Goal: Transaction & Acquisition: Purchase product/service

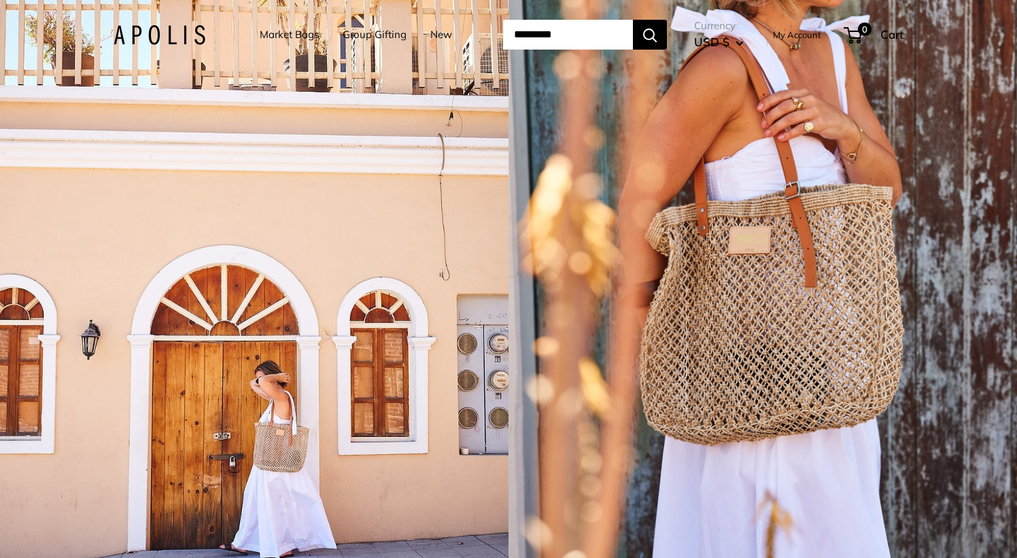
click at [718, 253] on div "1 / 5" at bounding box center [762, 279] width 508 height 558
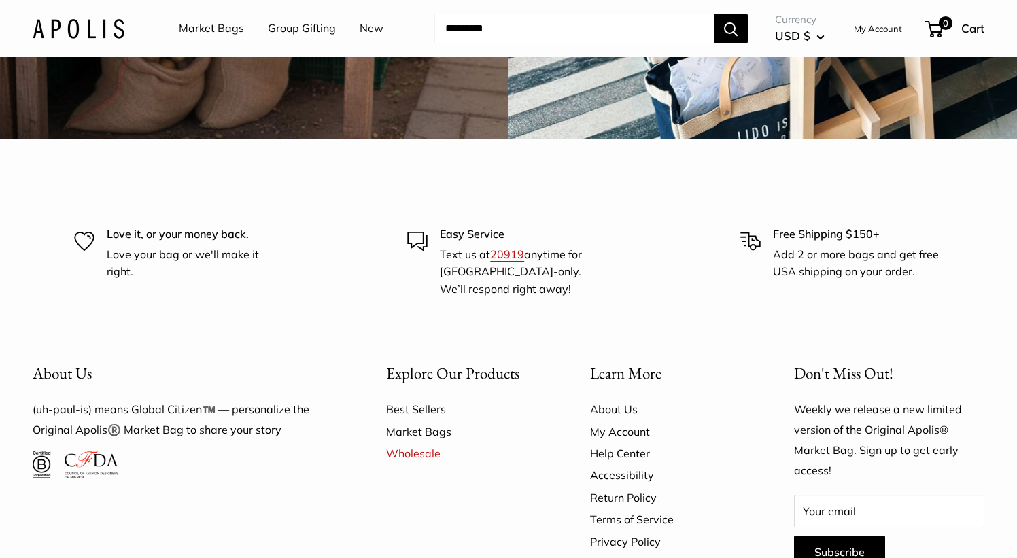
scroll to position [3848, 0]
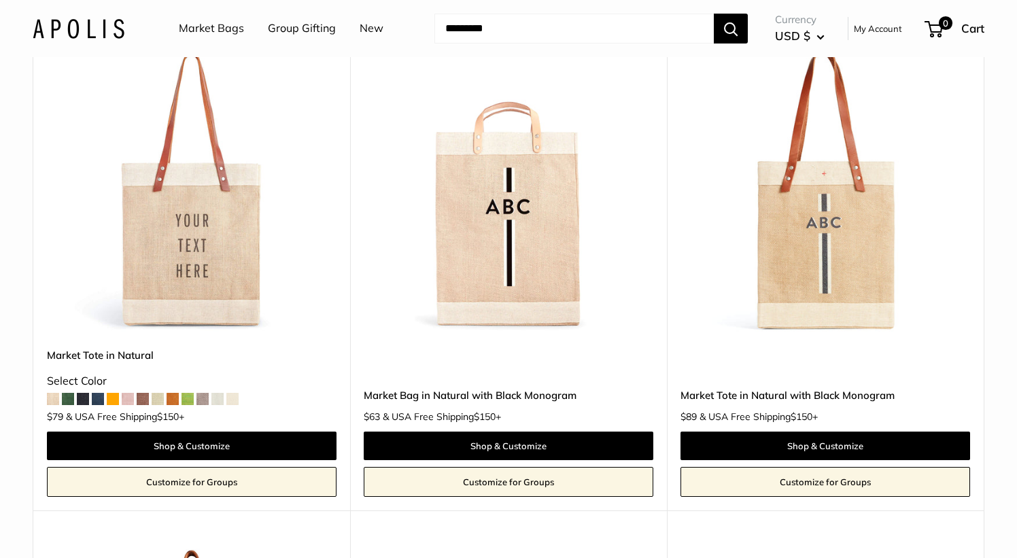
scroll to position [853, 0]
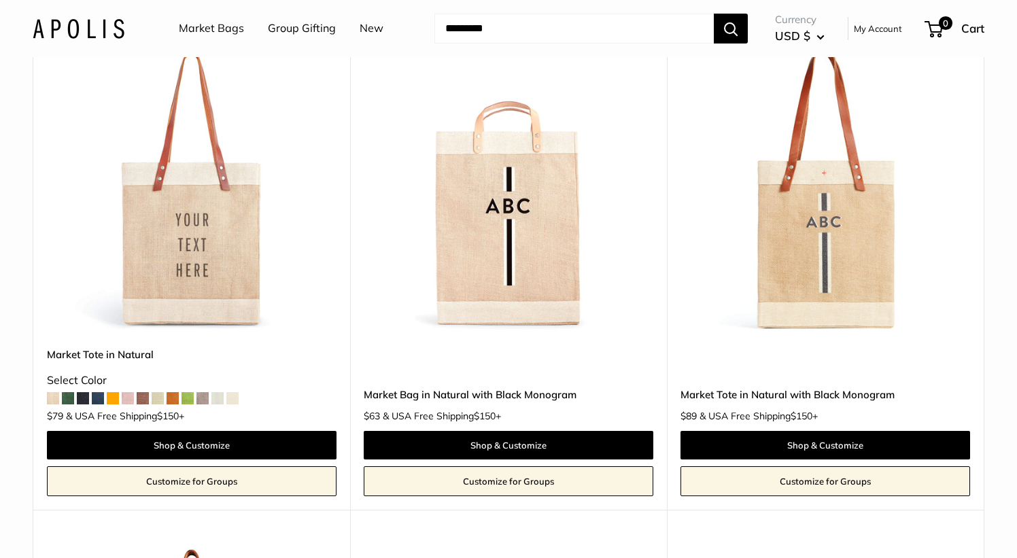
click at [115, 404] on span at bounding box center [113, 398] width 12 height 12
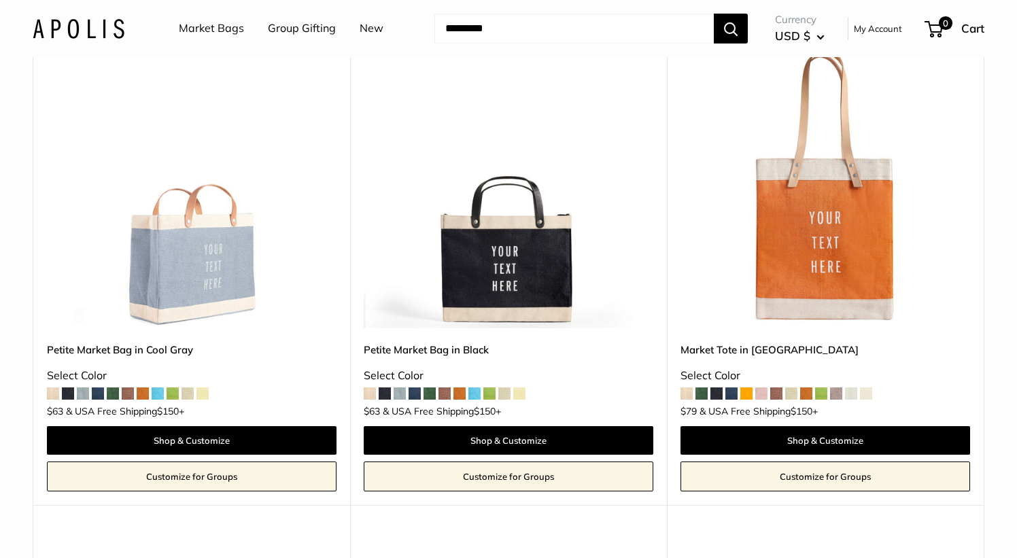
scroll to position [3279, 0]
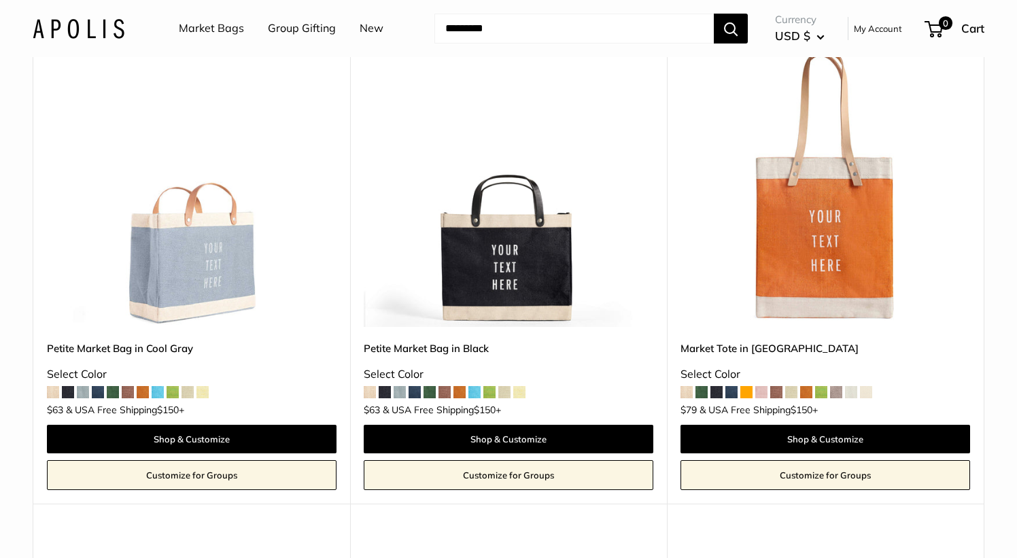
click at [70, 391] on span at bounding box center [68, 392] width 12 height 12
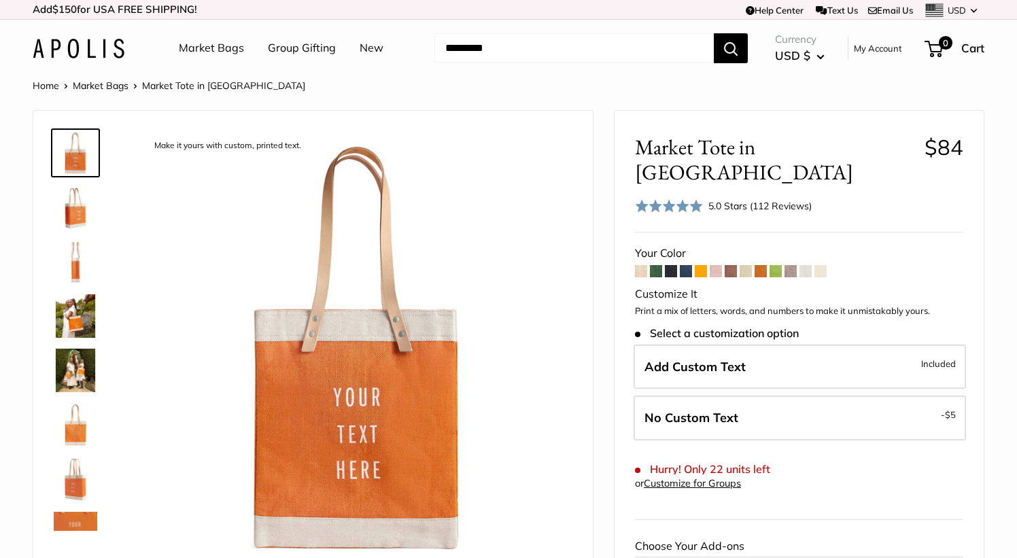
click at [746, 265] on span at bounding box center [745, 271] width 12 height 12
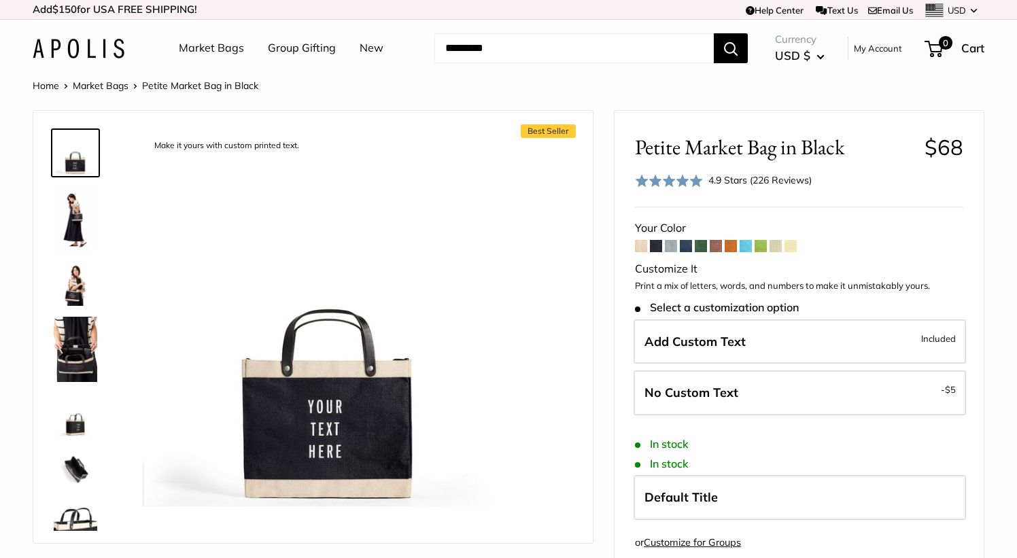
click at [655, 245] on span at bounding box center [656, 246] width 12 height 12
click at [688, 252] on span at bounding box center [686, 246] width 12 height 12
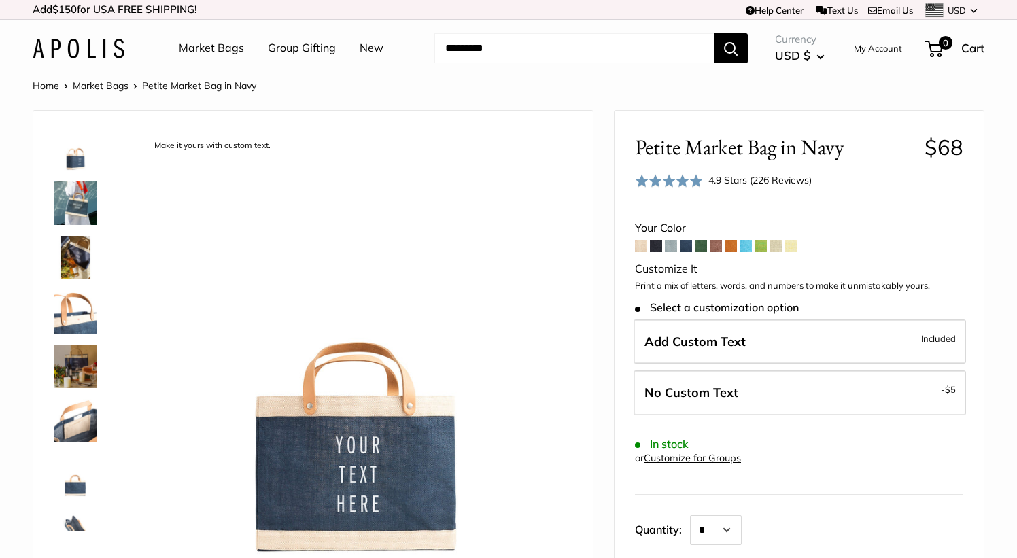
scroll to position [127, 0]
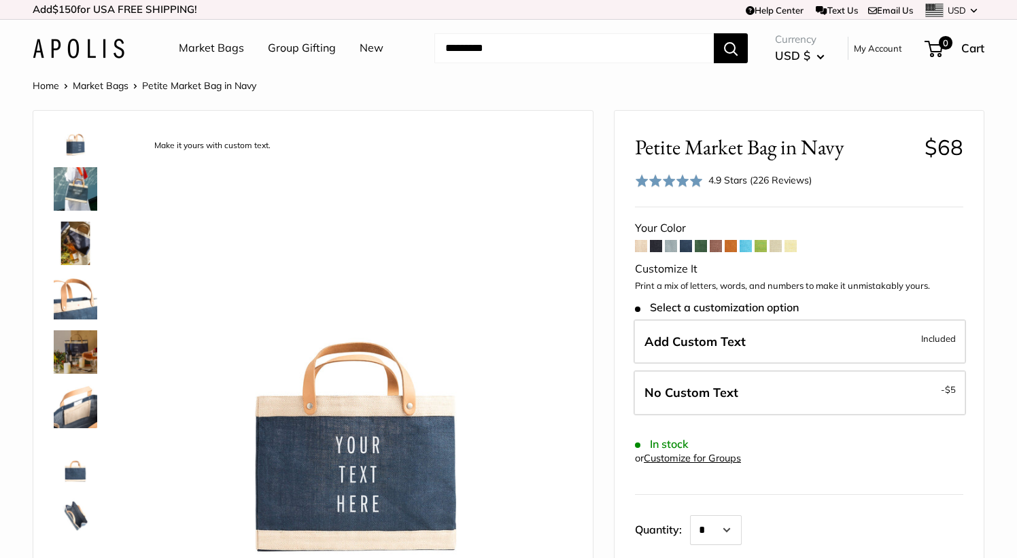
click at [70, 306] on img at bounding box center [75, 297] width 43 height 43
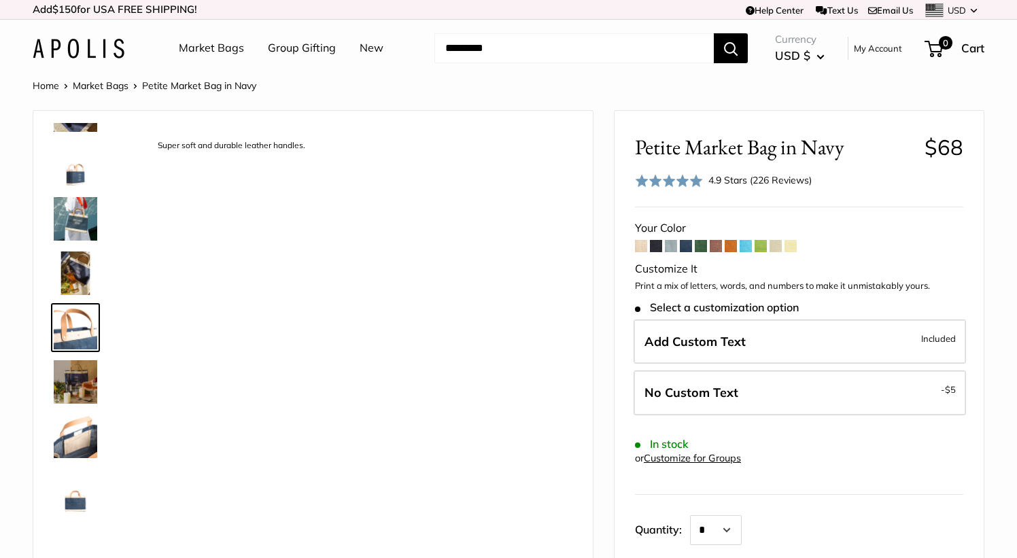
scroll to position [97, 0]
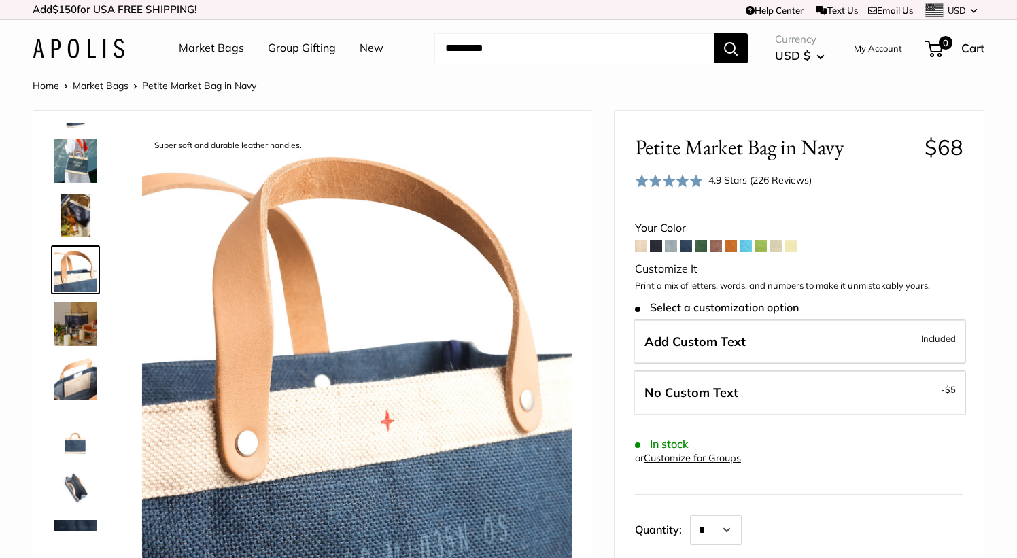
click at [71, 311] on img at bounding box center [75, 323] width 43 height 43
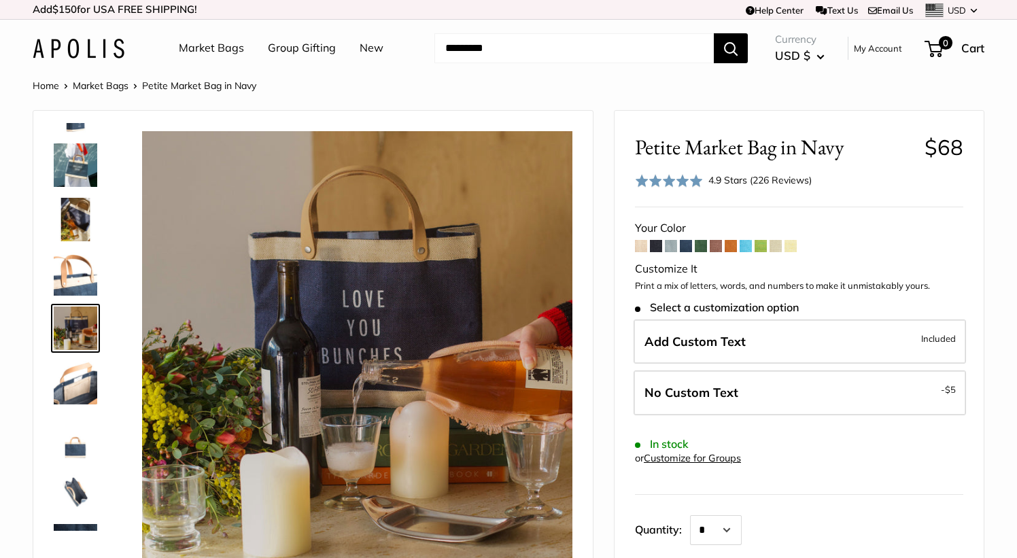
click at [70, 390] on img at bounding box center [75, 382] width 43 height 43
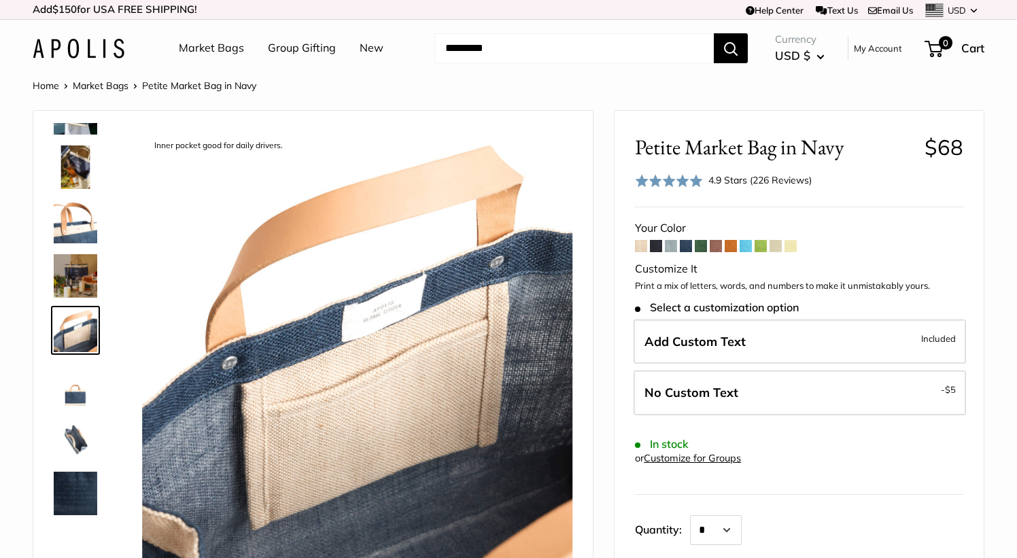
scroll to position [205, 0]
click at [81, 434] on img at bounding box center [75, 436] width 43 height 43
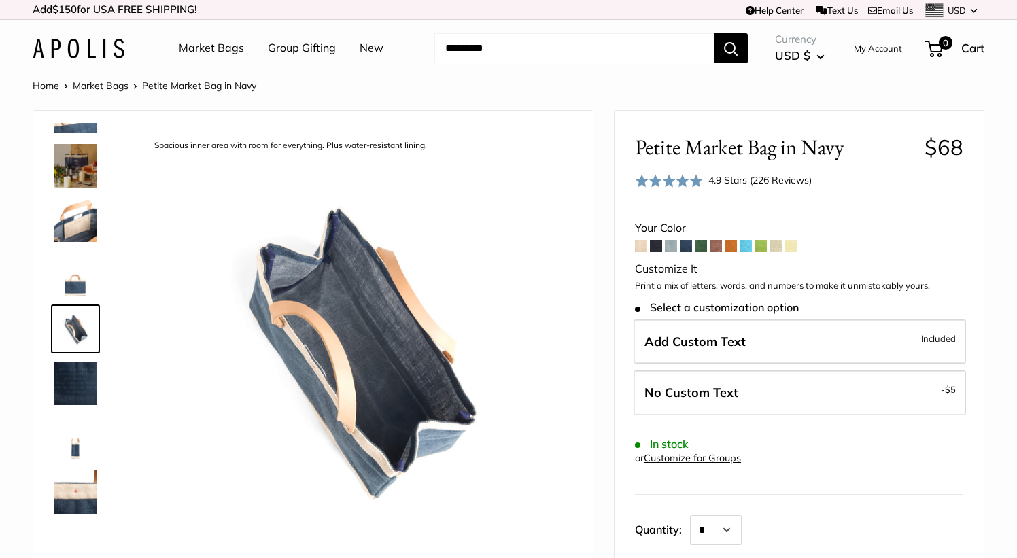
scroll to position [314, 0]
click at [84, 488] on img at bounding box center [75, 491] width 43 height 43
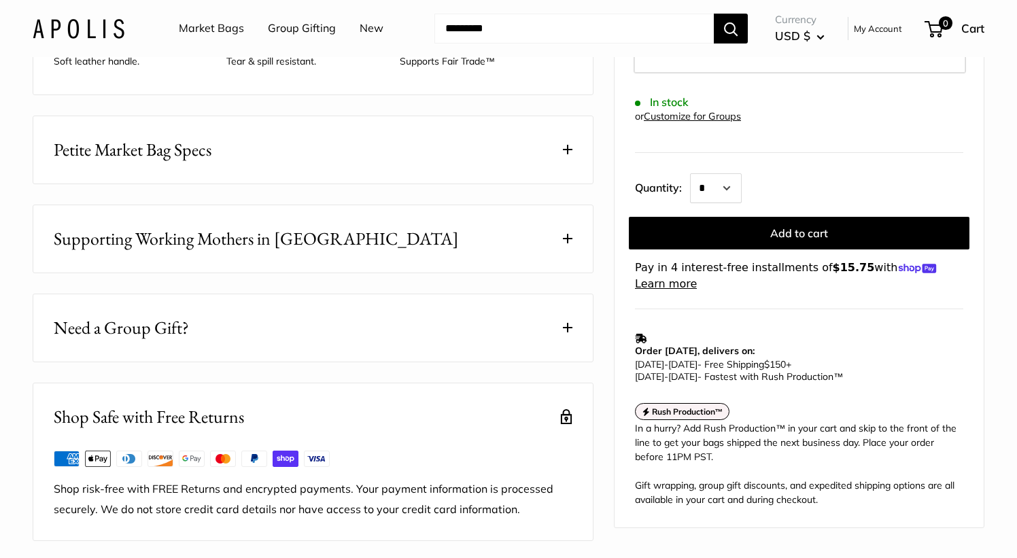
scroll to position [703, 0]
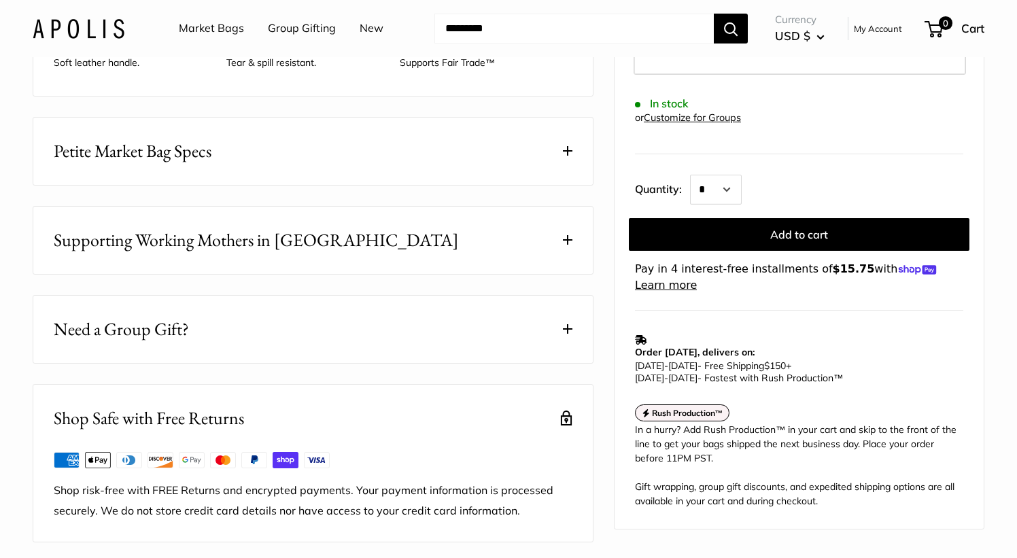
click at [126, 164] on span "Petite Market Bag Specs" at bounding box center [133, 151] width 158 height 27
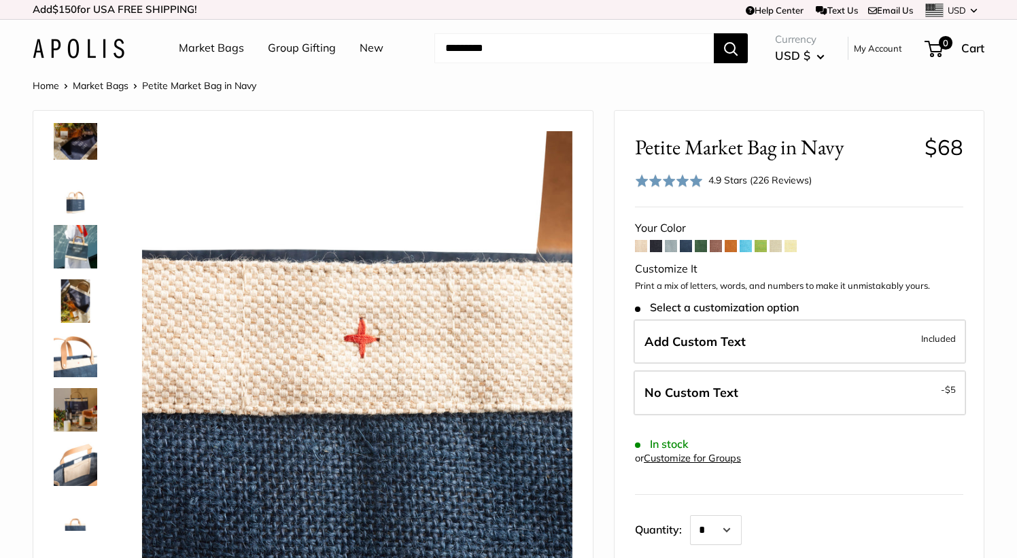
scroll to position [0, 0]
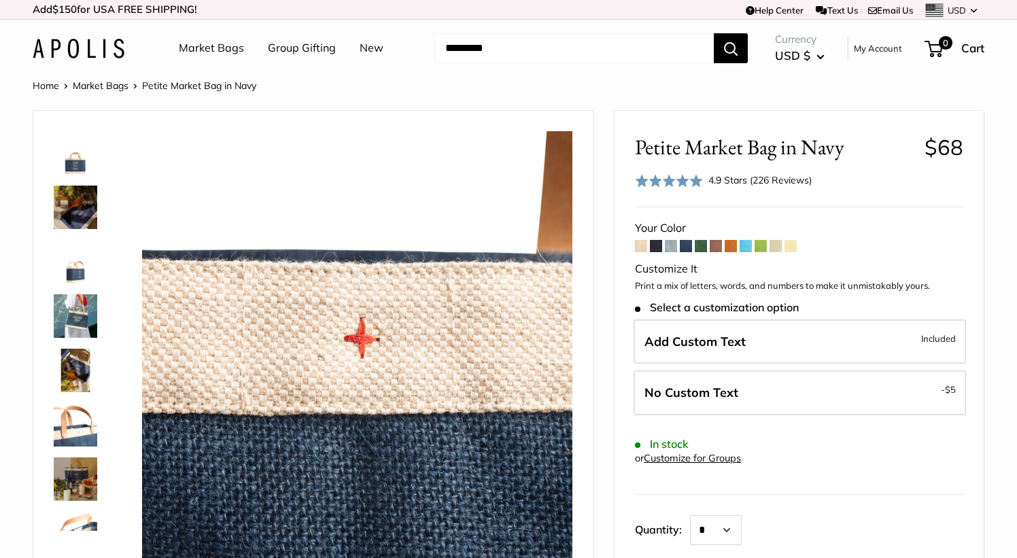
click at [80, 164] on img at bounding box center [75, 152] width 43 height 43
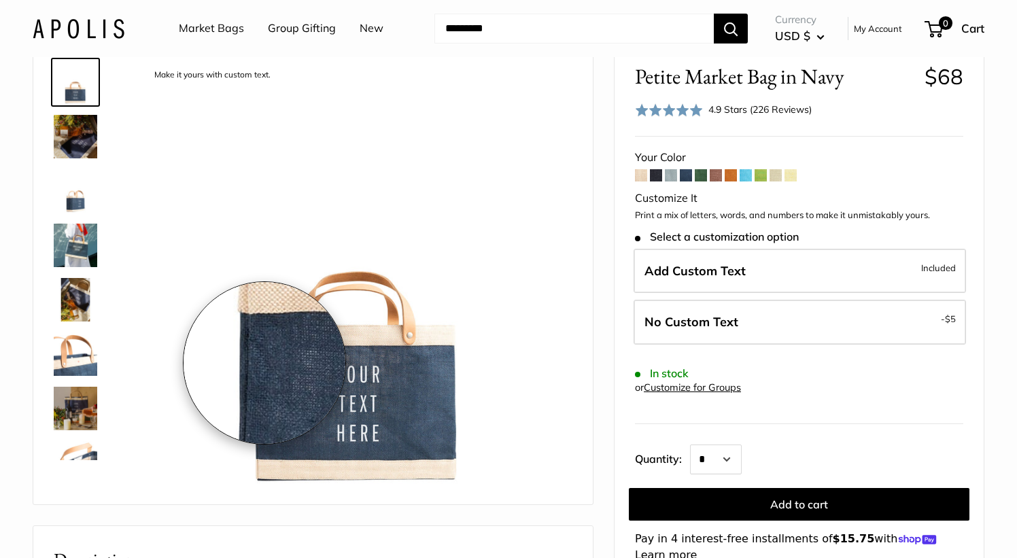
scroll to position [105, 0]
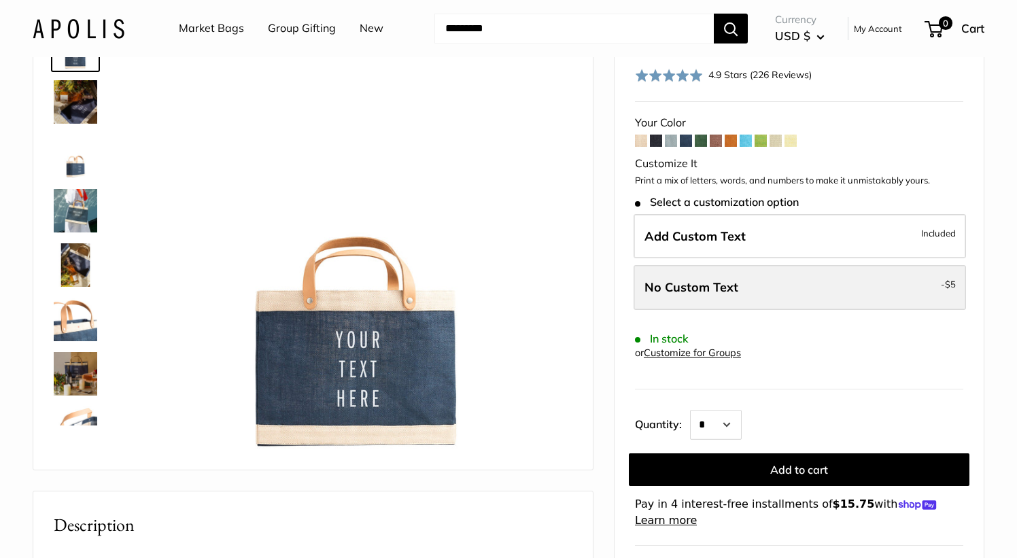
click at [916, 297] on label "No Custom Text - $5" at bounding box center [799, 287] width 332 height 45
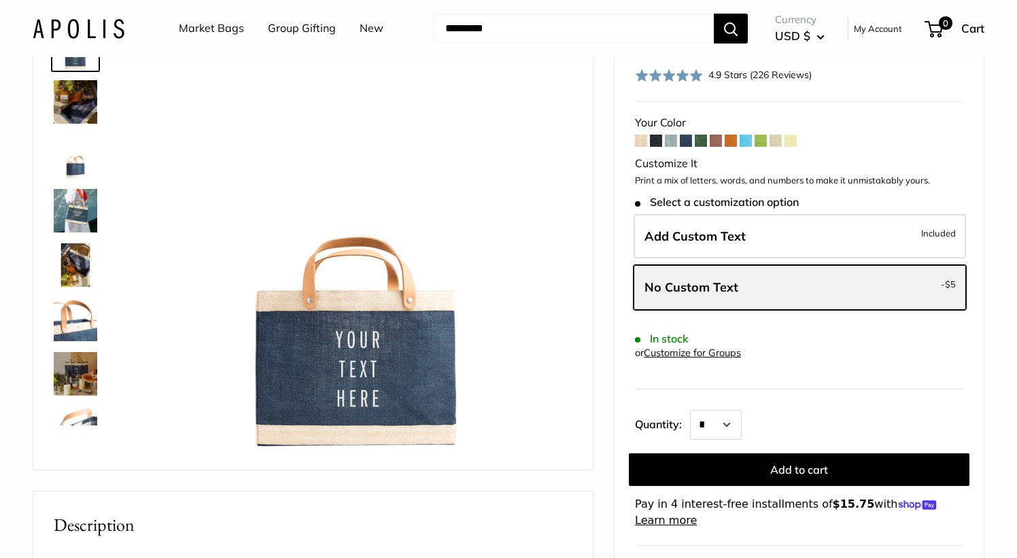
click at [916, 297] on label "No Custom Text - $5" at bounding box center [799, 287] width 332 height 45
click at [940, 281] on label "No Custom Text - $5" at bounding box center [799, 287] width 332 height 45
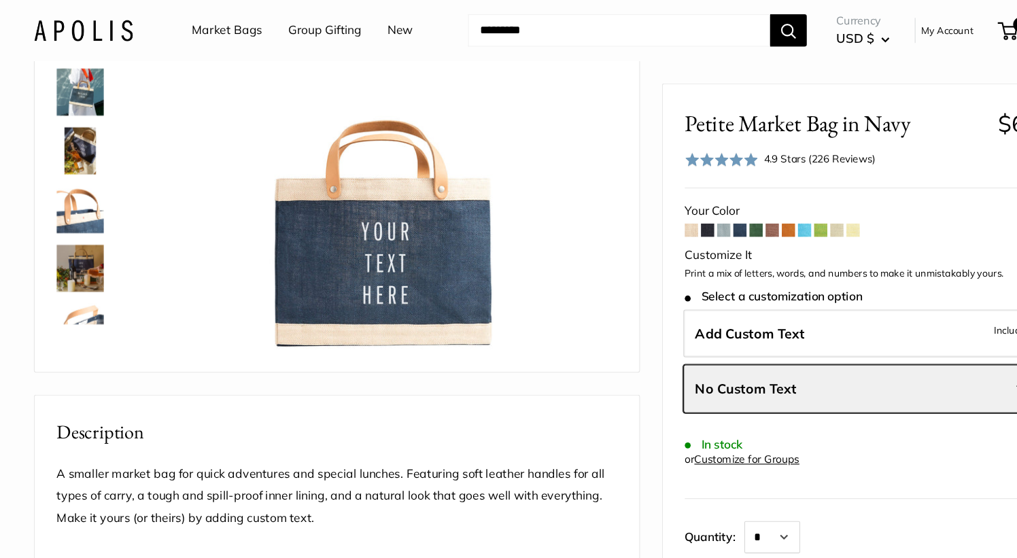
scroll to position [193, 0]
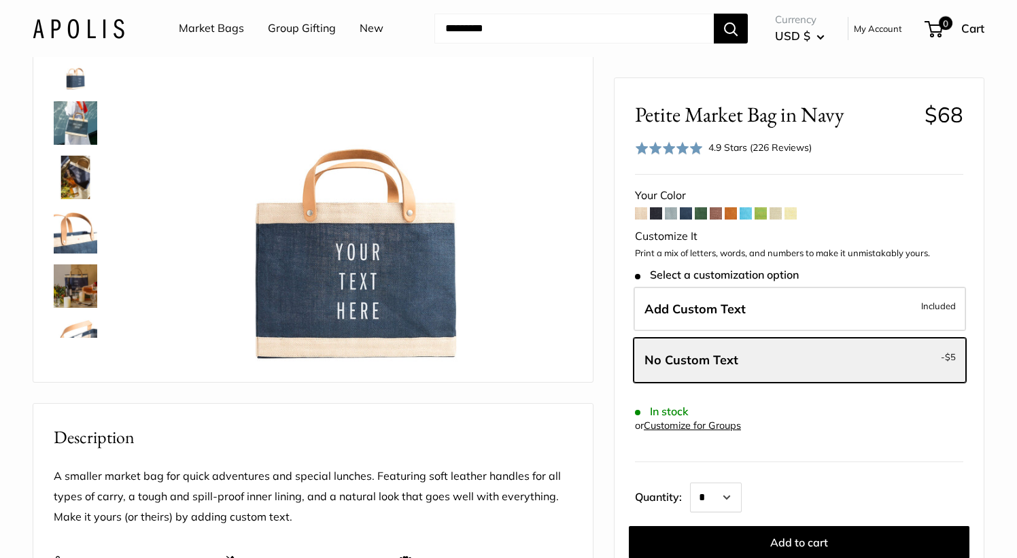
click at [697, 426] on link "Customize for Groups" at bounding box center [692, 425] width 97 height 12
click at [291, 35] on link "Group Gifting" at bounding box center [302, 28] width 68 height 20
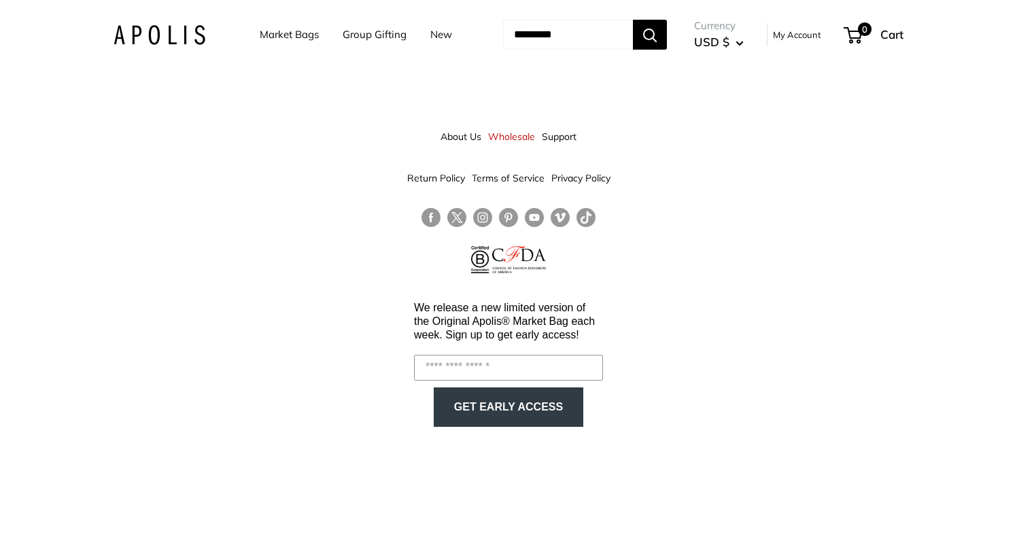
click at [515, 124] on link "Wholesale" at bounding box center [511, 136] width 47 height 24
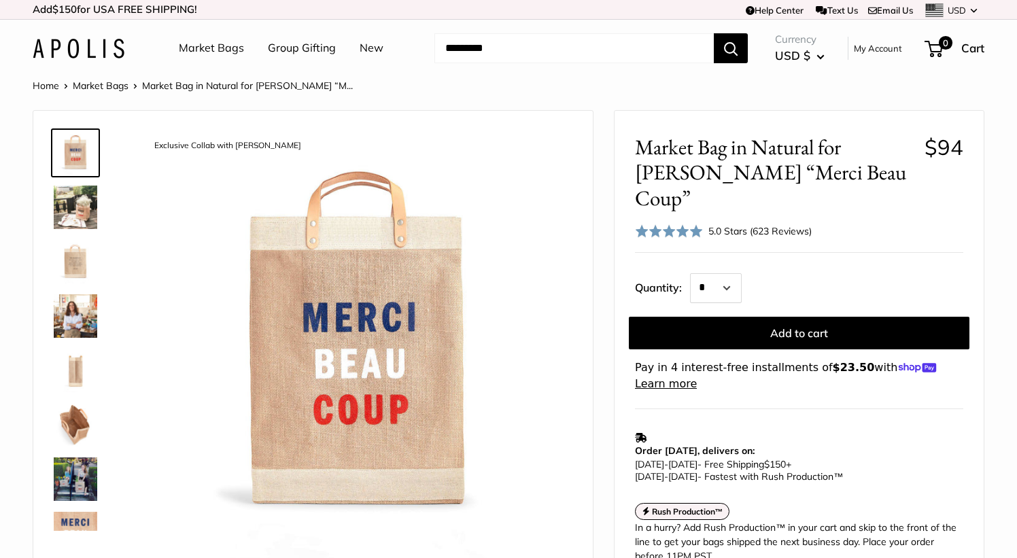
click at [741, 49] on button "Search" at bounding box center [731, 48] width 34 height 30
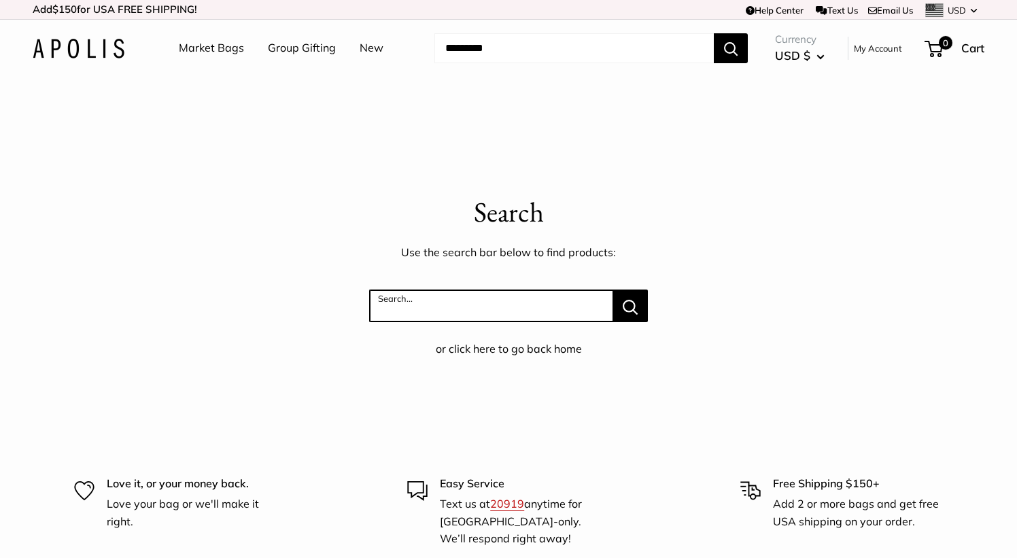
click at [465, 315] on input "Search..." at bounding box center [491, 306] width 244 height 33
type input "*****"
click at [613, 290] on button "Search..." at bounding box center [630, 306] width 35 height 33
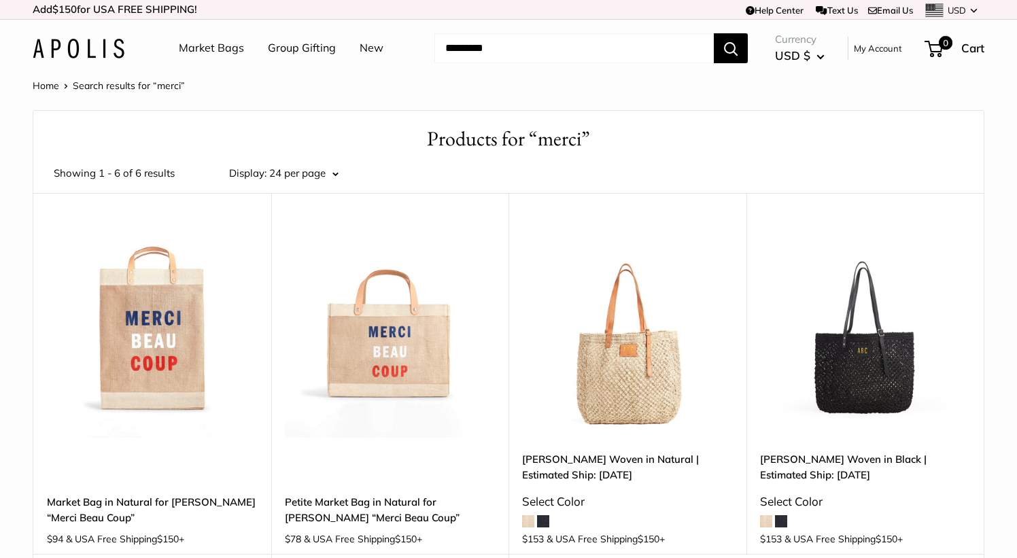
click at [0, 0] on img at bounding box center [0, 0] width 0 height 0
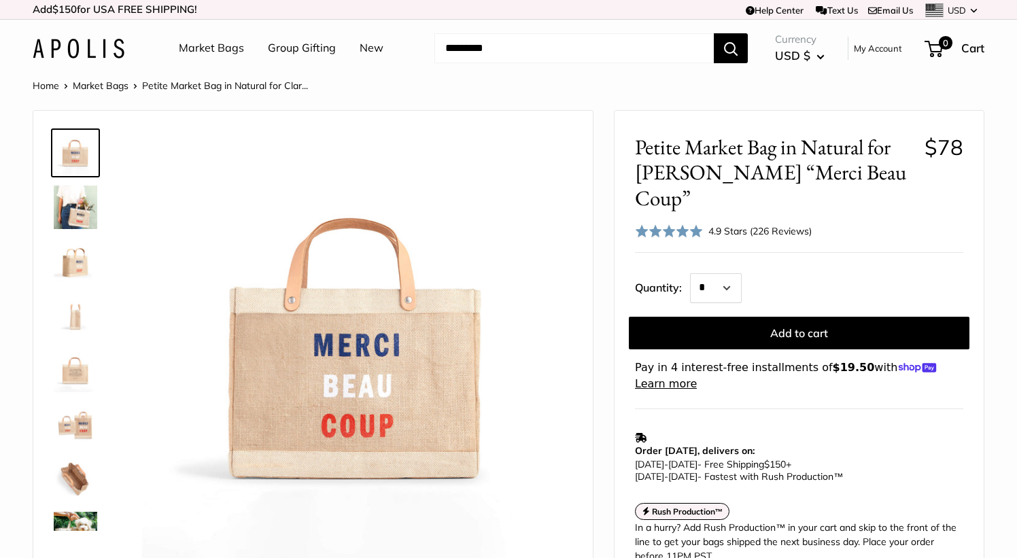
click at [68, 273] on img at bounding box center [75, 261] width 43 height 43
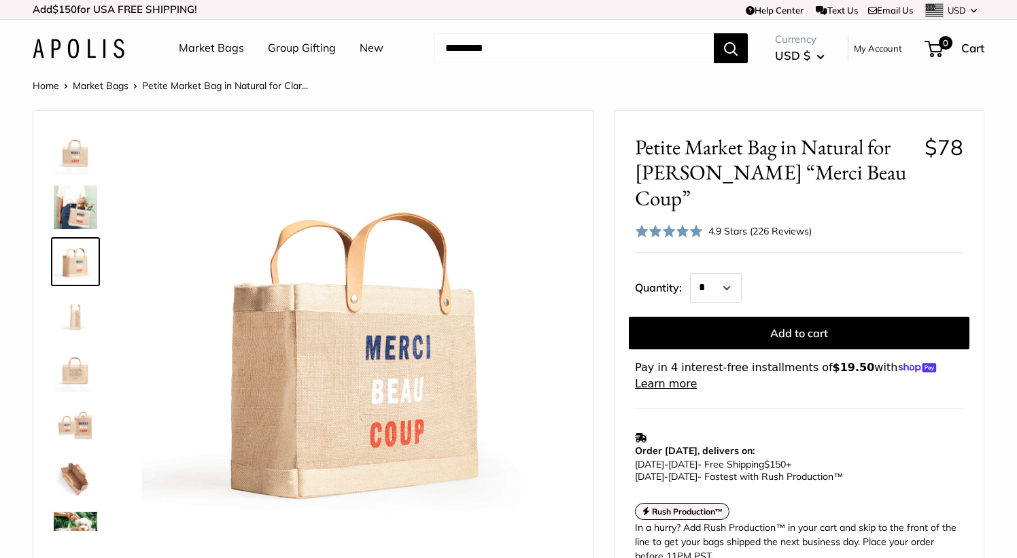
click at [71, 323] on img at bounding box center [75, 315] width 43 height 43
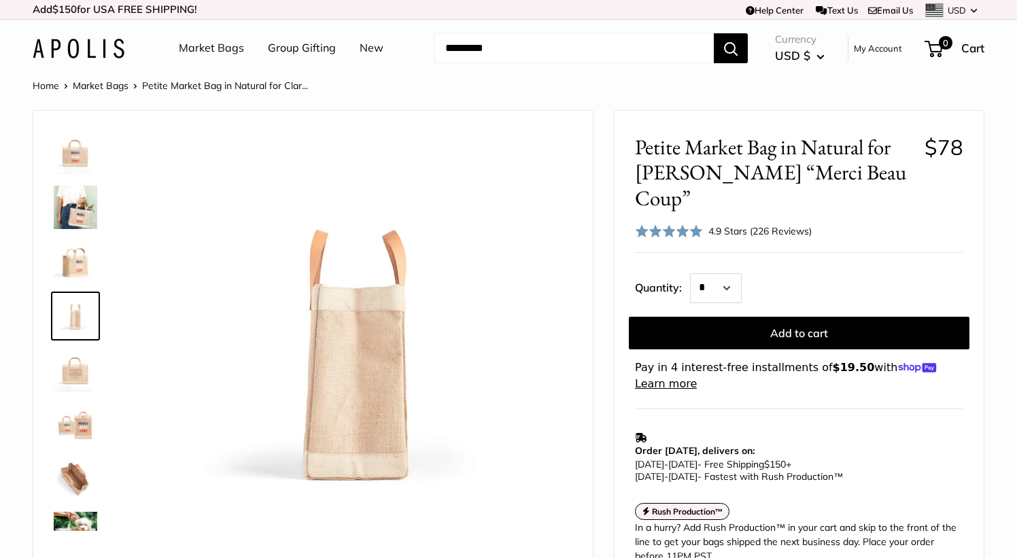
click at [71, 387] on img at bounding box center [75, 370] width 43 height 43
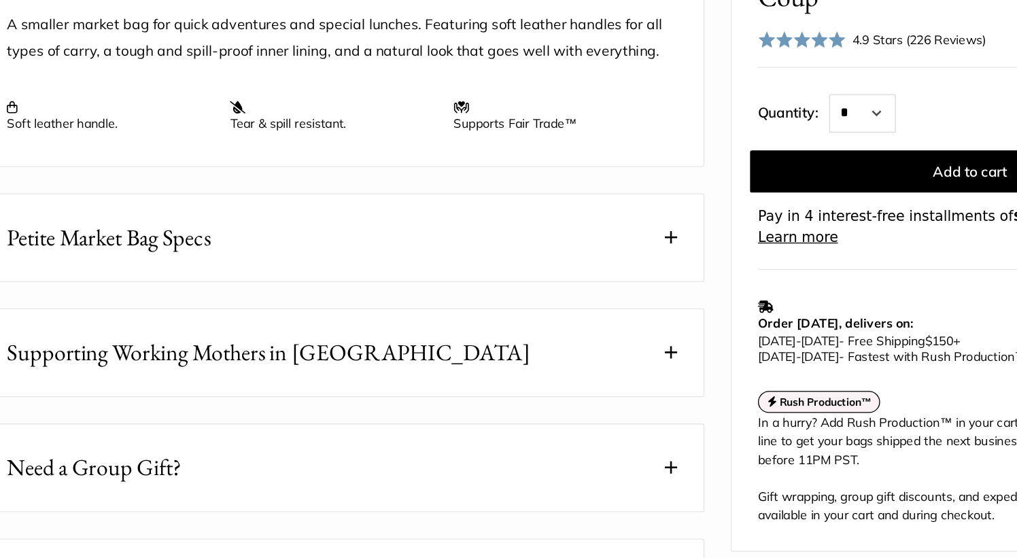
scroll to position [594, 0]
click at [538, 343] on button "Petite Market Bag Specs" at bounding box center [312, 308] width 559 height 67
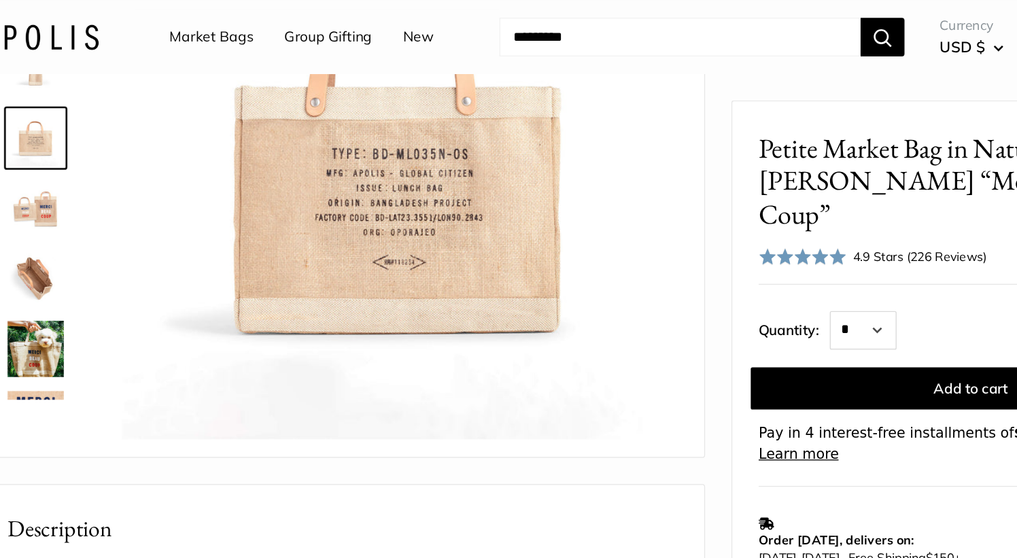
scroll to position [201, 0]
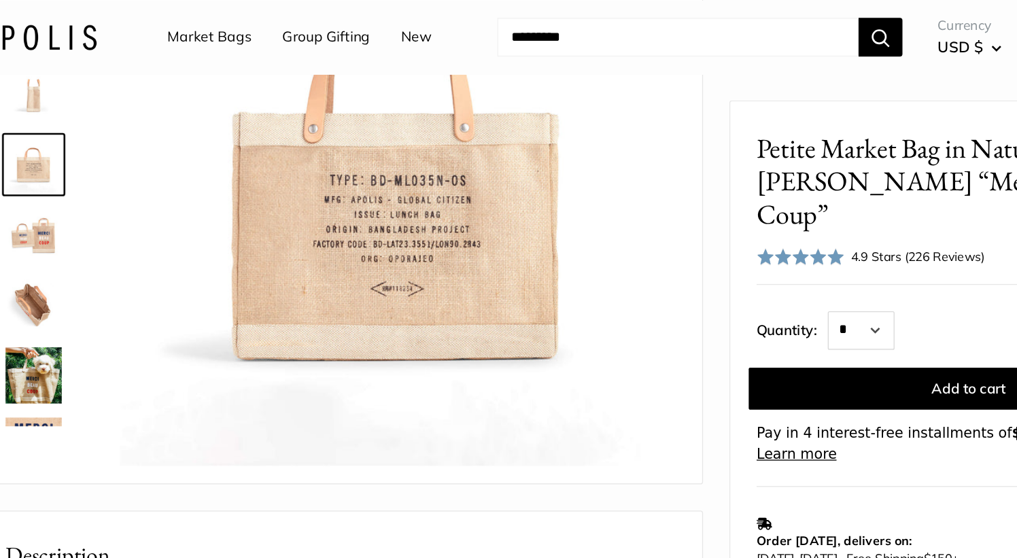
click at [73, 184] on img at bounding box center [75, 181] width 43 height 43
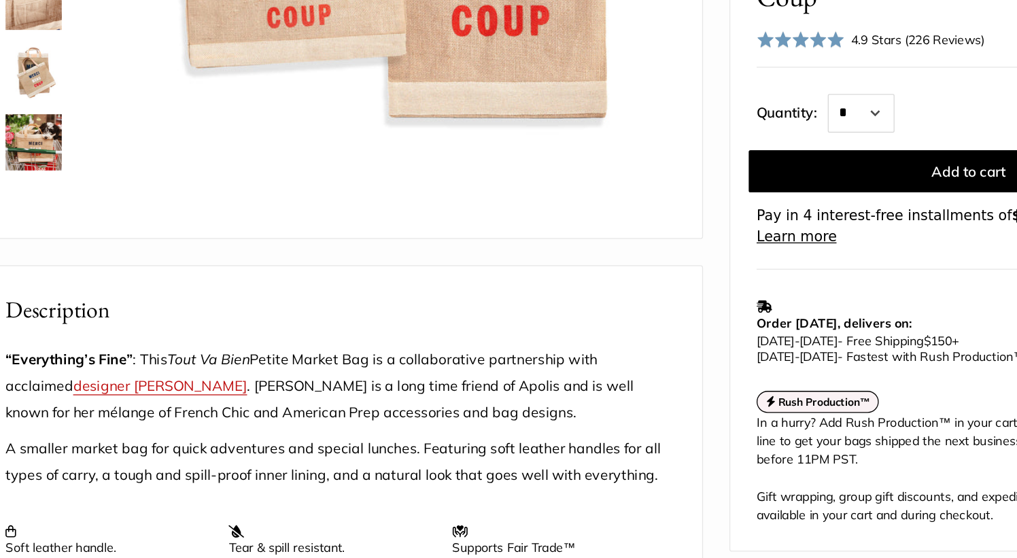
scroll to position [304, 0]
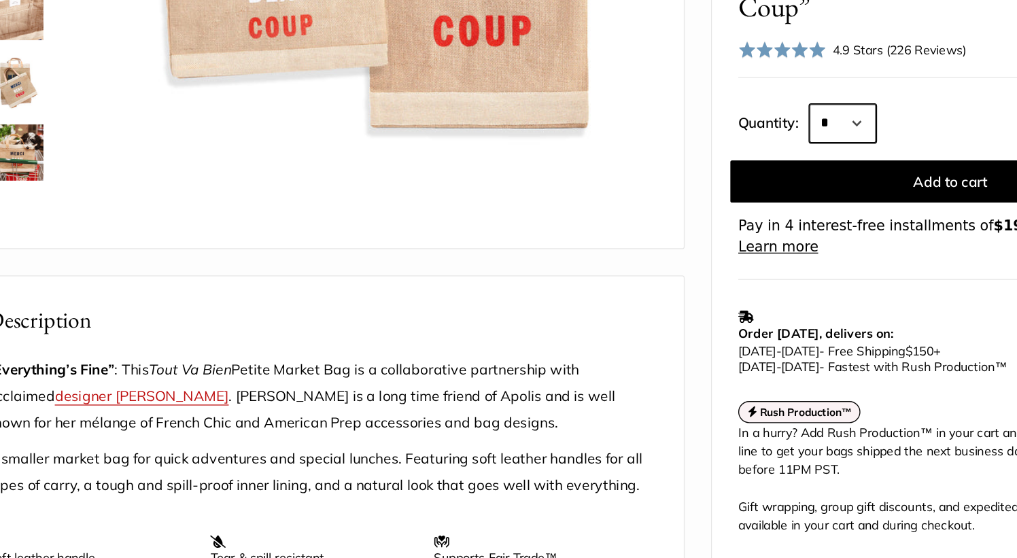
click at [734, 198] on select "* * * * * * * * * *** *** *** *** *** *** *** *** *** *** *** *** *** *** *** *…" at bounding box center [716, 213] width 52 height 30
select select "**"
click option "***" at bounding box center [0, 0] width 0 height 0
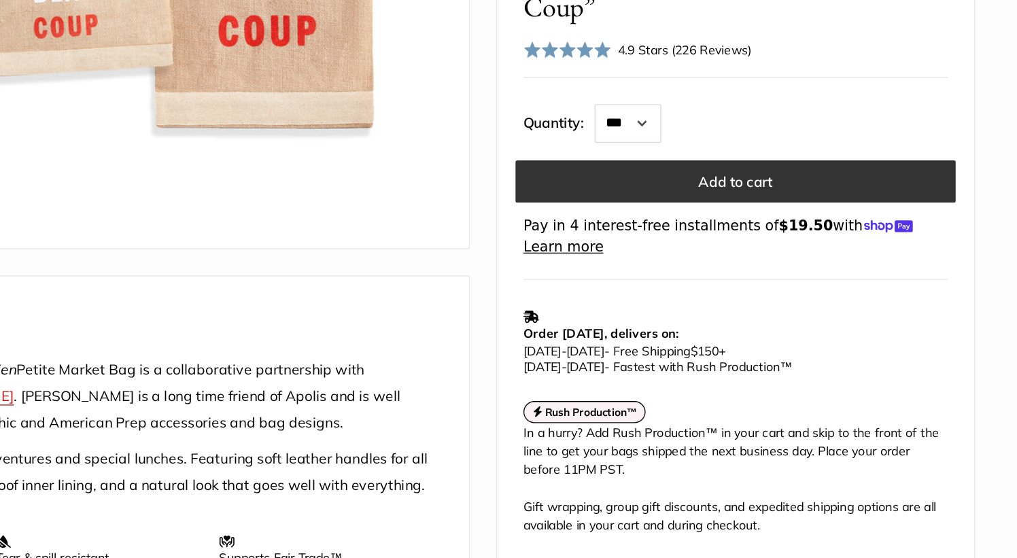
click at [851, 242] on button "Add to cart" at bounding box center [799, 258] width 341 height 33
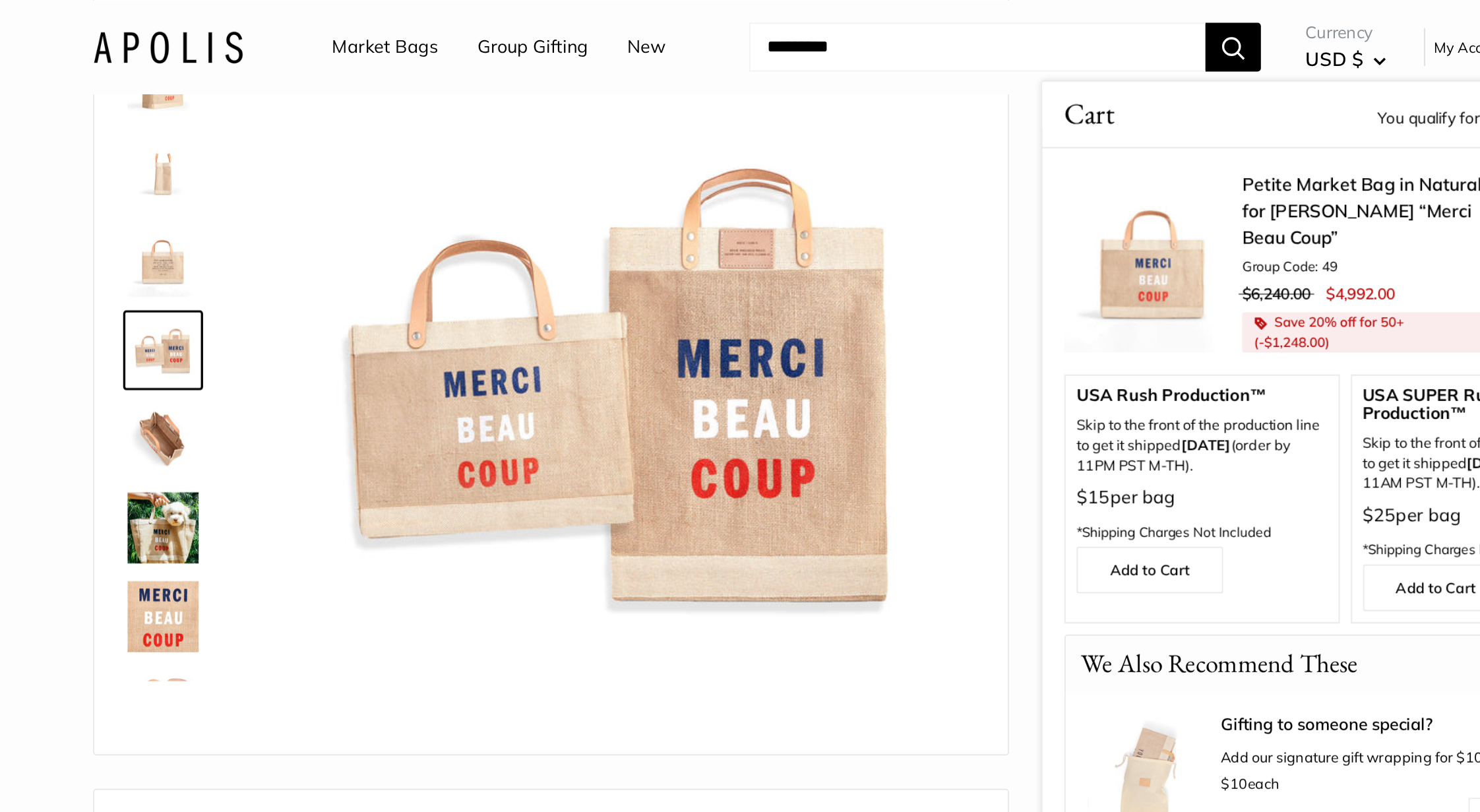
scroll to position [98, 0]
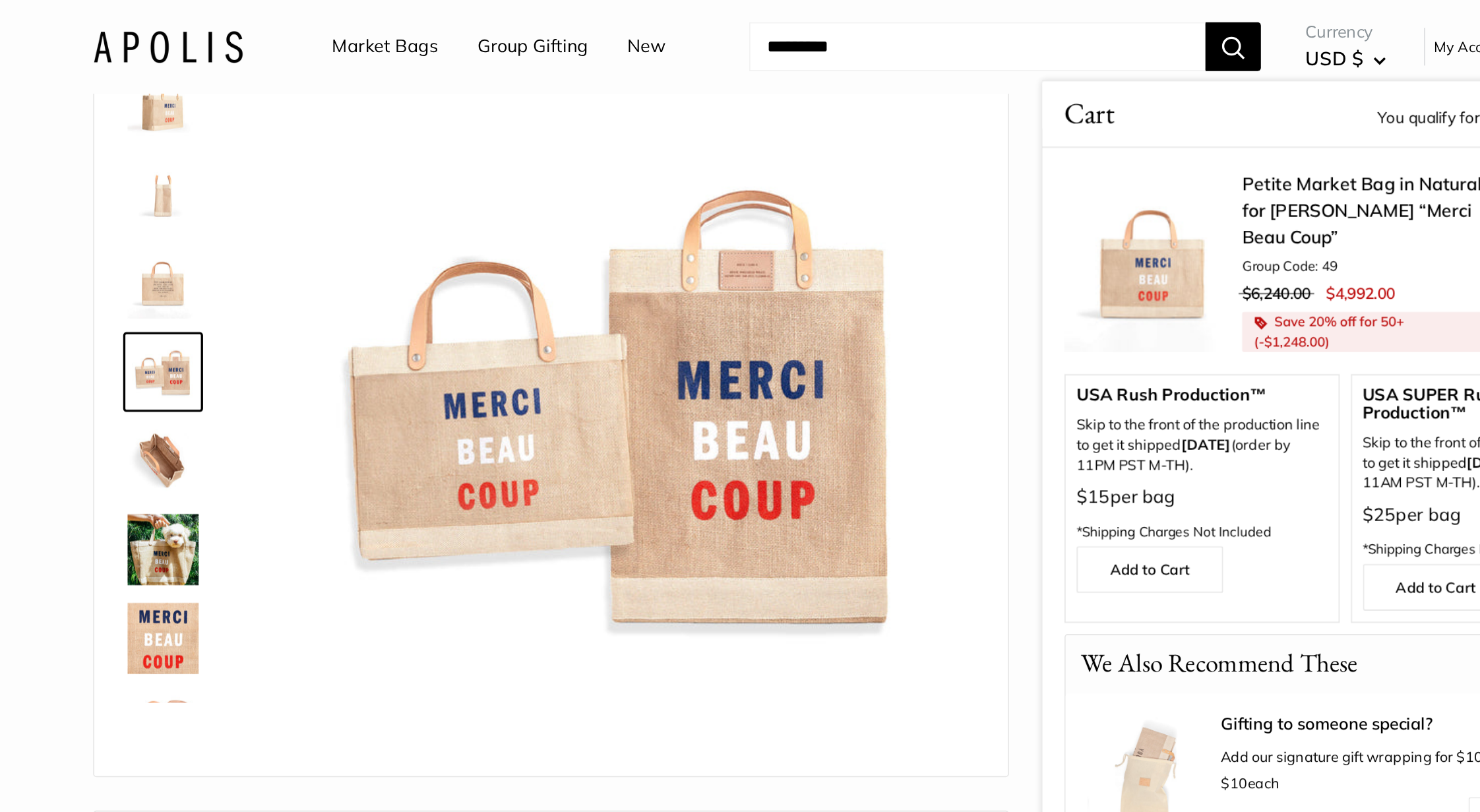
click at [314, 277] on img at bounding box center [319, 273] width 42 height 42
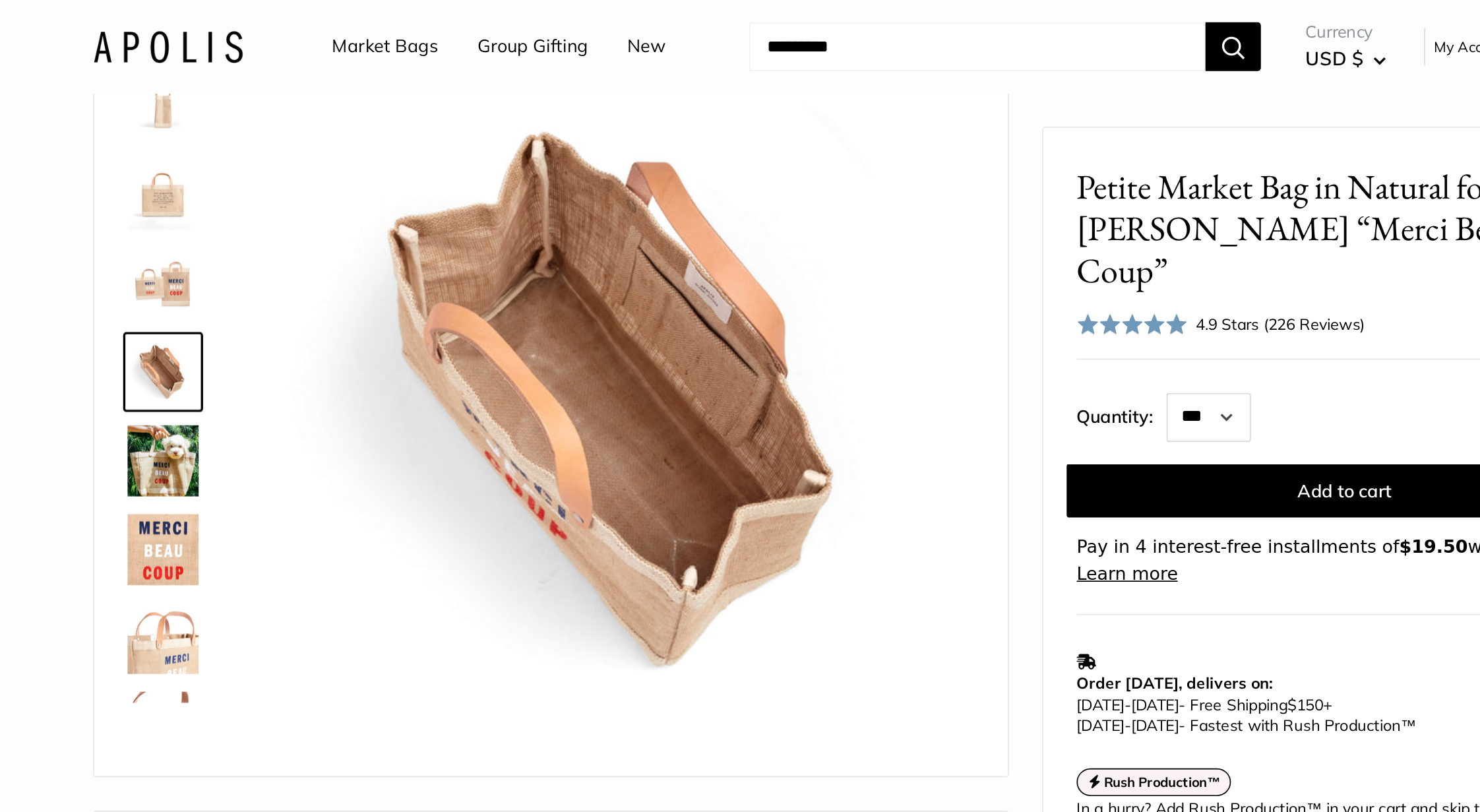
scroll to position [146, 0]
click at [322, 288] on img at bounding box center [319, 273] width 42 height 42
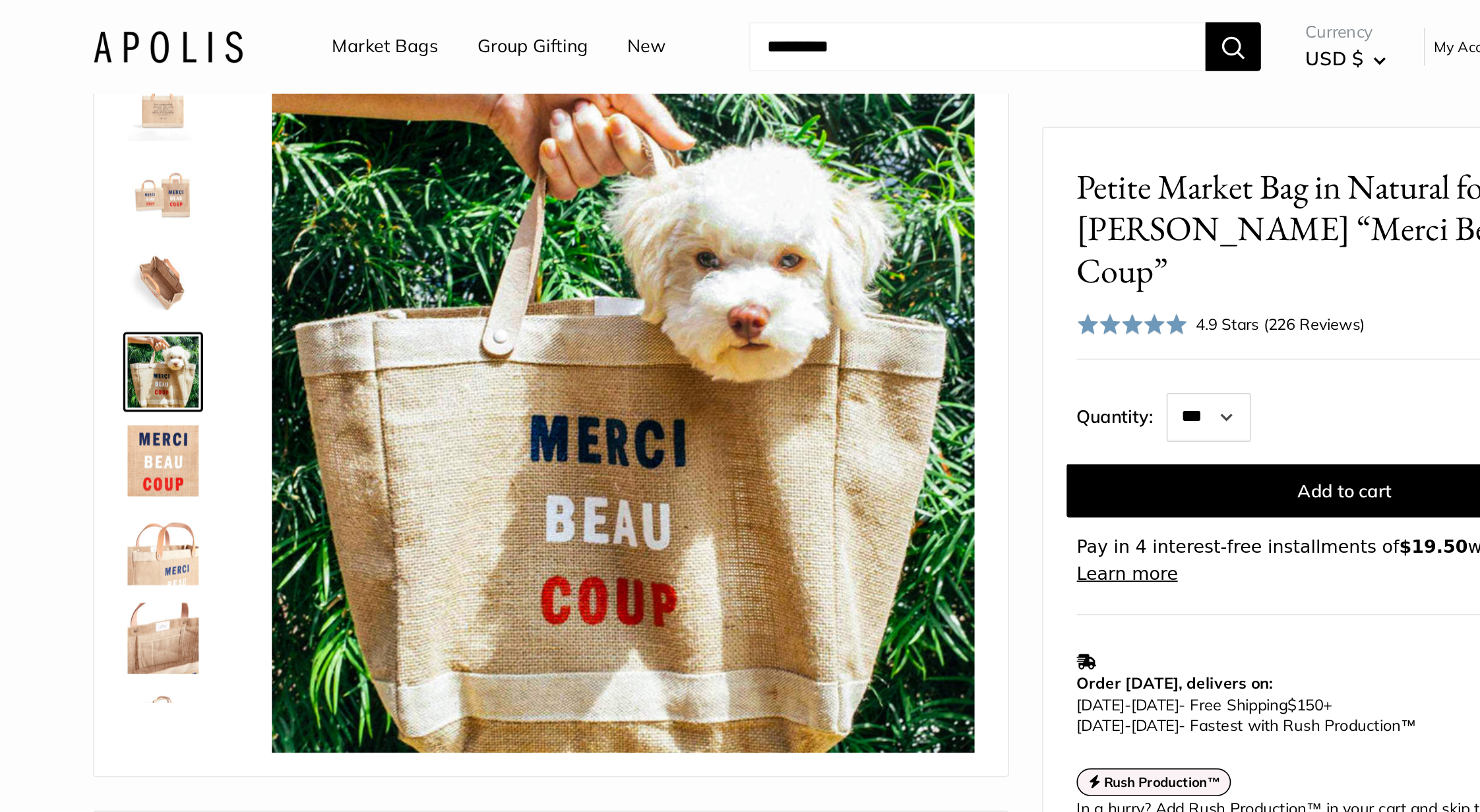
scroll to position [199, 0]
